Goal: Task Accomplishment & Management: Use online tool/utility

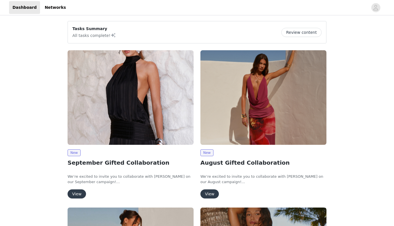
click at [81, 191] on button "View" at bounding box center [76, 193] width 18 height 9
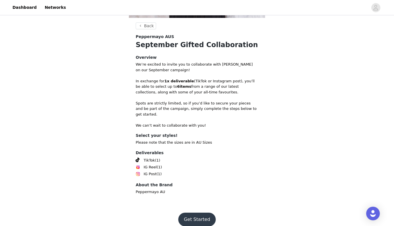
scroll to position [168, 0]
click at [200, 213] on button "Get Started" at bounding box center [197, 220] width 38 height 14
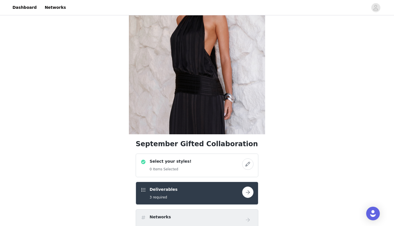
scroll to position [170, 0]
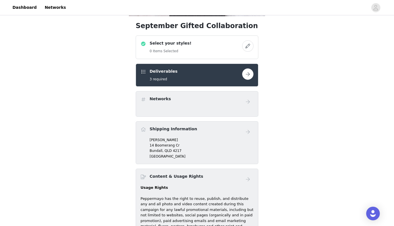
click at [243, 46] on button "button" at bounding box center [247, 45] width 11 height 11
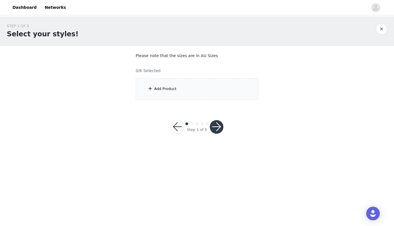
click at [210, 90] on div "Add Product" at bounding box center [197, 88] width 122 height 21
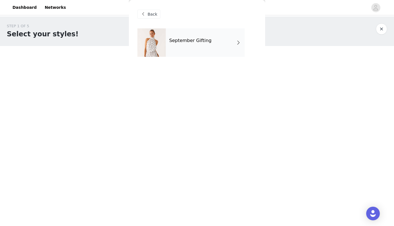
click at [206, 46] on div "September Gifting" at bounding box center [205, 42] width 79 height 28
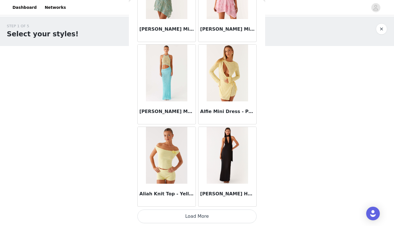
click at [213, 214] on button "Load More" at bounding box center [196, 216] width 119 height 14
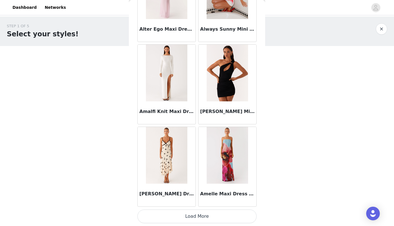
click at [216, 219] on button "Load More" at bounding box center [196, 216] width 119 height 14
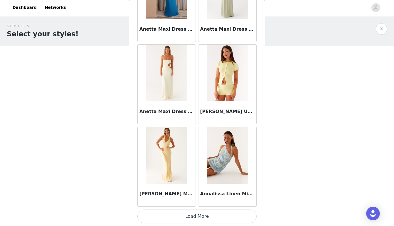
click at [210, 221] on button "Load More" at bounding box center [196, 216] width 119 height 14
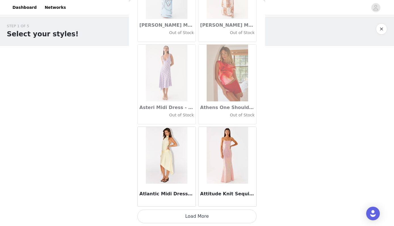
click at [203, 219] on button "Load More" at bounding box center [196, 216] width 119 height 14
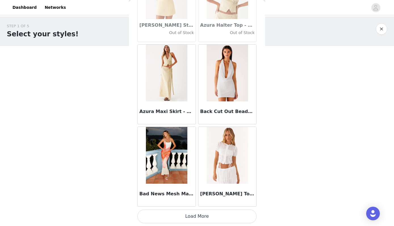
click at [206, 209] on button "Load More" at bounding box center [196, 216] width 119 height 14
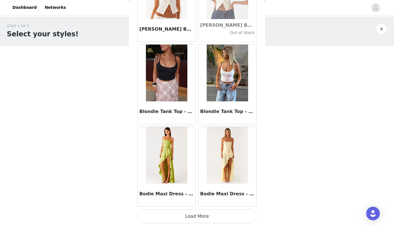
scroll to position [4753, 0]
click at [209, 217] on button "Load More" at bounding box center [196, 216] width 119 height 14
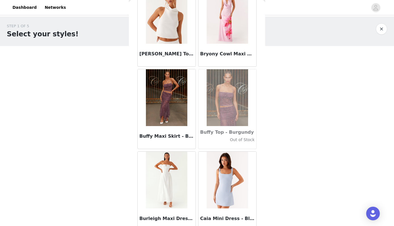
scroll to position [5471, 0]
